Goal: Information Seeking & Learning: Find specific fact

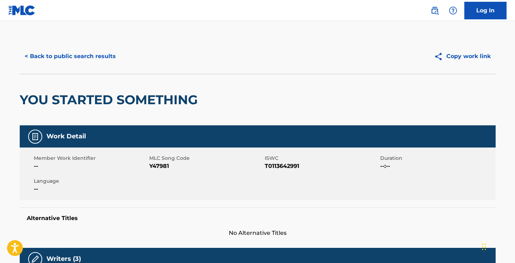
click at [45, 57] on button "< Back to public search results" at bounding box center [70, 56] width 101 height 18
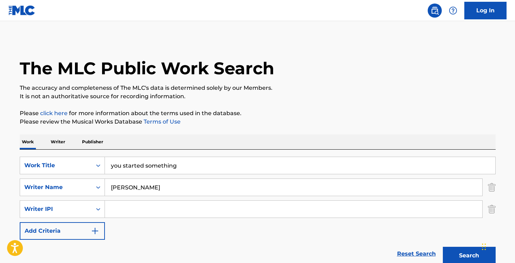
scroll to position [128, 0]
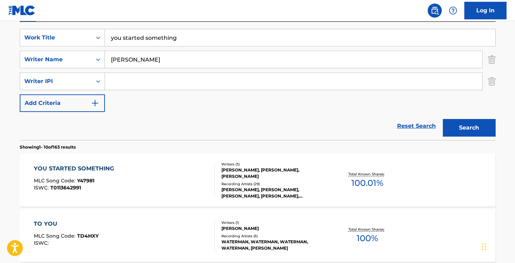
drag, startPoint x: 180, startPoint y: 37, endPoint x: 69, endPoint y: 16, distance: 113.5
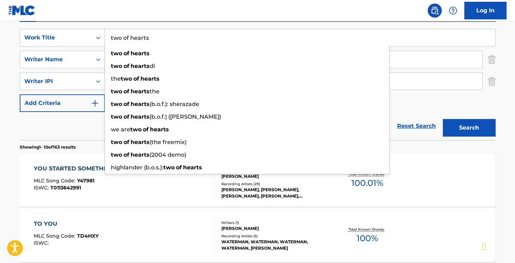
type input "two of hearts"
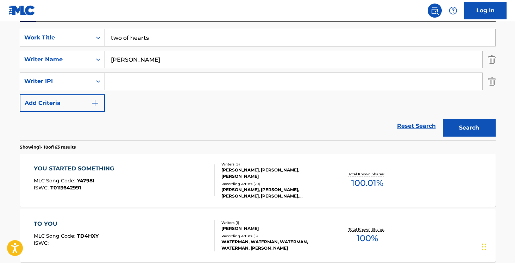
click at [70, 17] on nav "Log In" at bounding box center [257, 10] width 515 height 21
drag, startPoint x: 141, startPoint y: 60, endPoint x: 63, endPoint y: 51, distance: 79.4
click at [68, 51] on div "SearchWithCriteria69bd519e-d419-4995-b14c-c6cfe21bb902 Writer Name [PERSON_NAME]" at bounding box center [258, 60] width 476 height 18
click at [468, 123] on button "Search" at bounding box center [468, 128] width 53 height 18
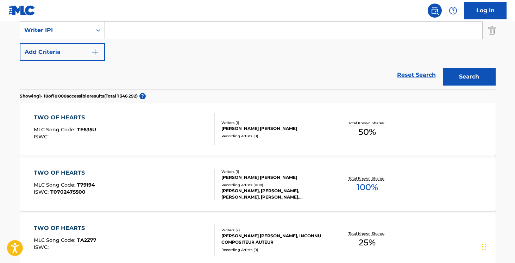
scroll to position [179, 0]
click at [270, 180] on div "Writers ( 1 ) [PERSON_NAME] [PERSON_NAME] Recording Artists ( 1108 ) [PERSON_NA…" at bounding box center [271, 183] width 113 height 31
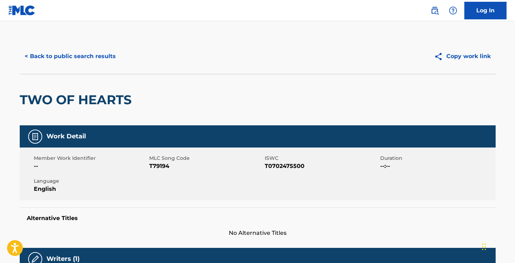
click at [50, 57] on button "< Back to public search results" at bounding box center [70, 56] width 101 height 18
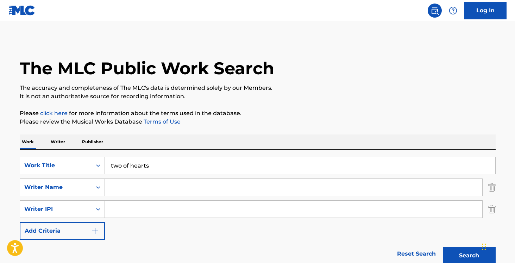
drag, startPoint x: 156, startPoint y: 166, endPoint x: 66, endPoint y: 145, distance: 92.1
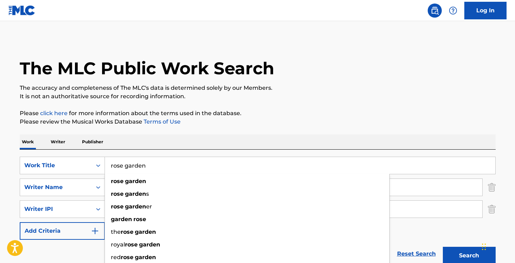
type input "rose garden"
click at [442, 247] on button "Search" at bounding box center [468, 256] width 53 height 18
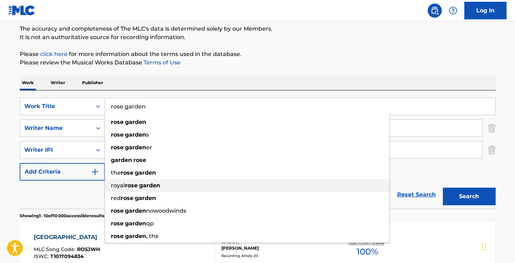
scroll to position [44, 0]
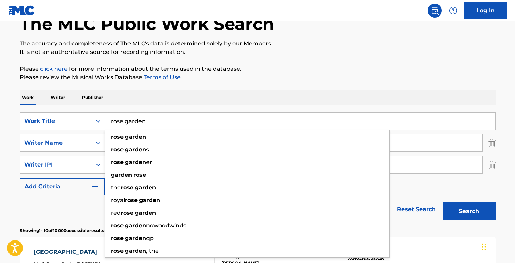
click at [173, 91] on div "Work Writer Publisher" at bounding box center [258, 97] width 476 height 15
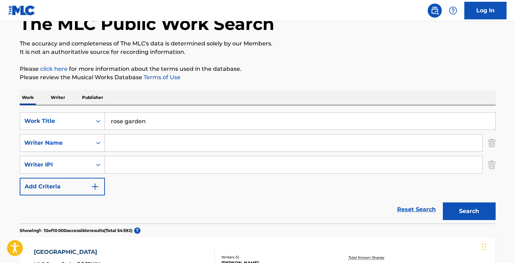
click at [136, 136] on input "Search Form" at bounding box center [293, 142] width 377 height 17
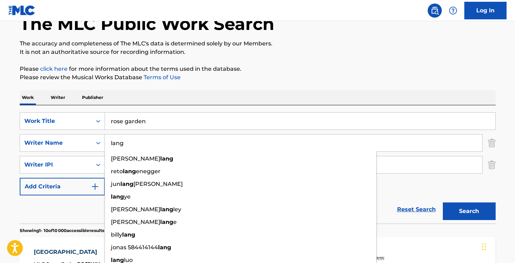
type input "lang"
click at [475, 211] on button "Search" at bounding box center [468, 211] width 53 height 18
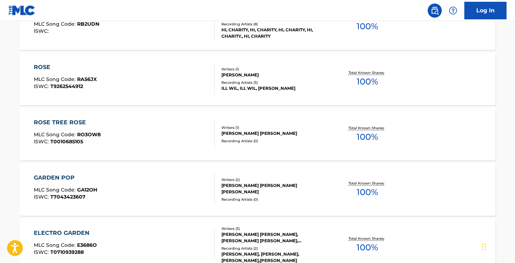
scroll to position [453, 0]
